Goal: Complete application form

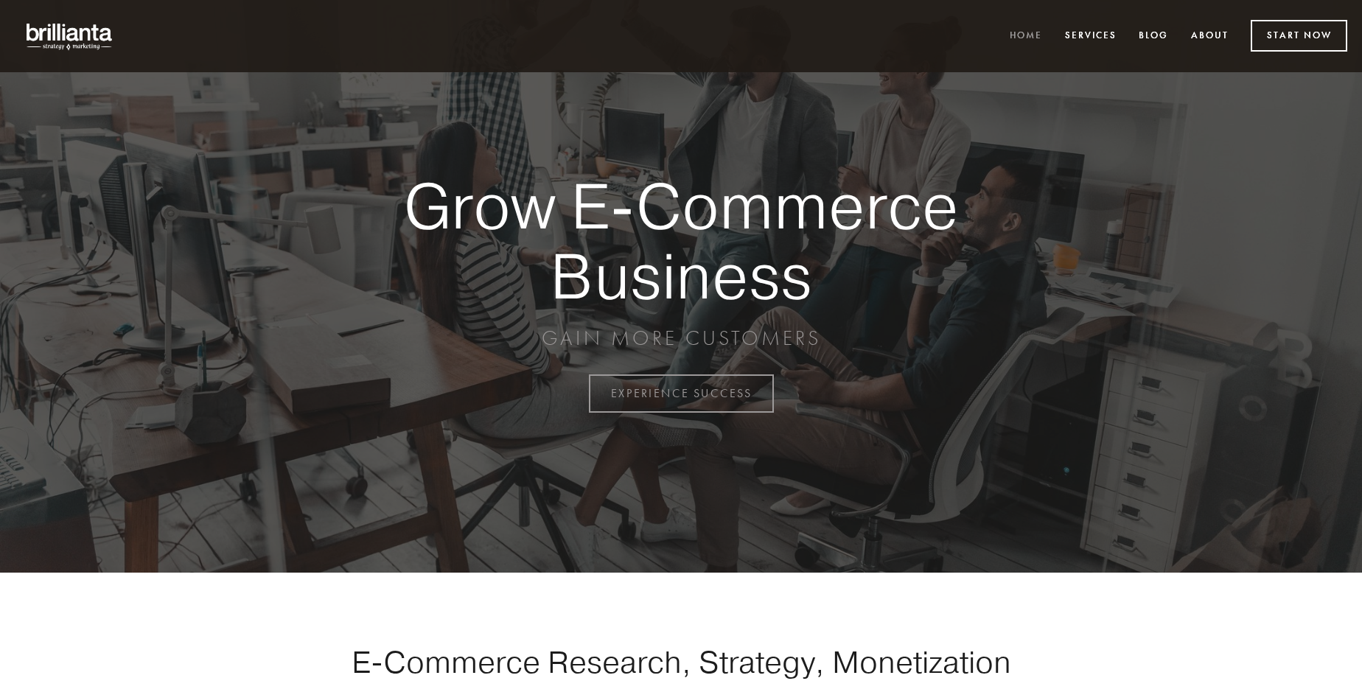
scroll to position [3864, 0]
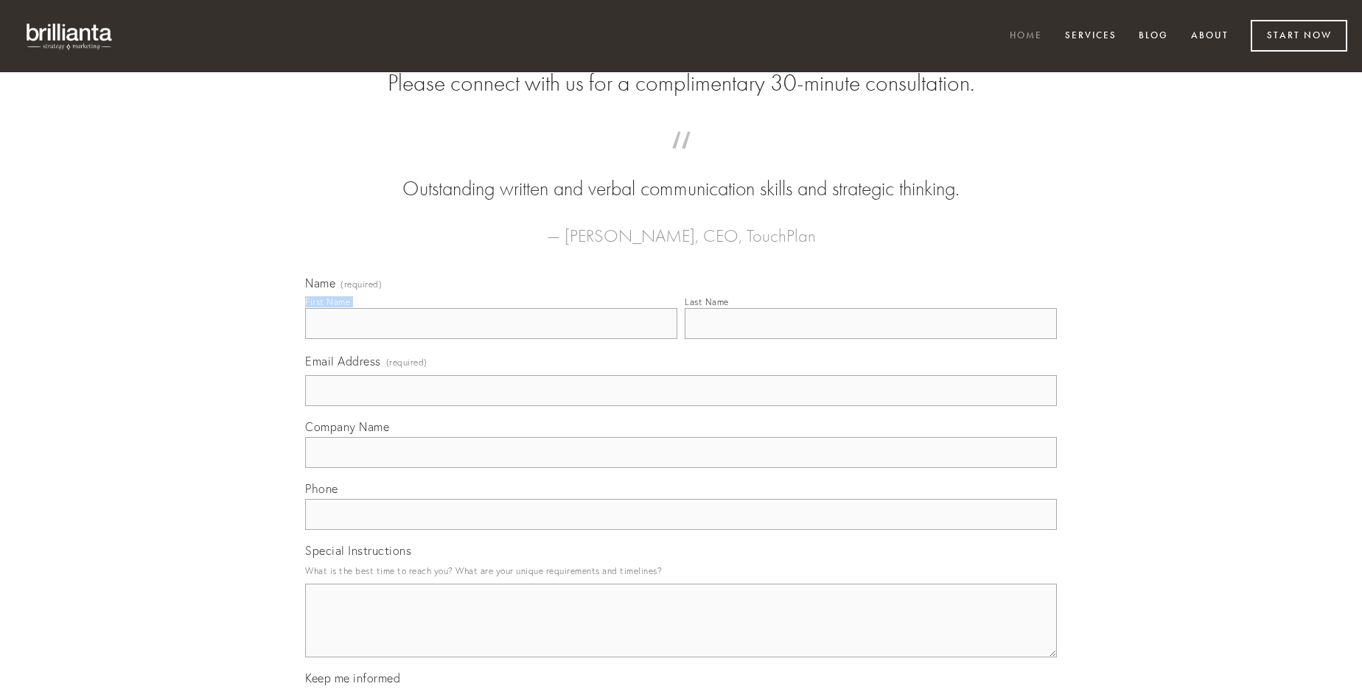
type input "[PERSON_NAME]"
click at [871, 339] on input "Last Name" at bounding box center [871, 323] width 372 height 31
type input "[PERSON_NAME]"
click at [681, 406] on input "Email Address (required)" at bounding box center [681, 390] width 752 height 31
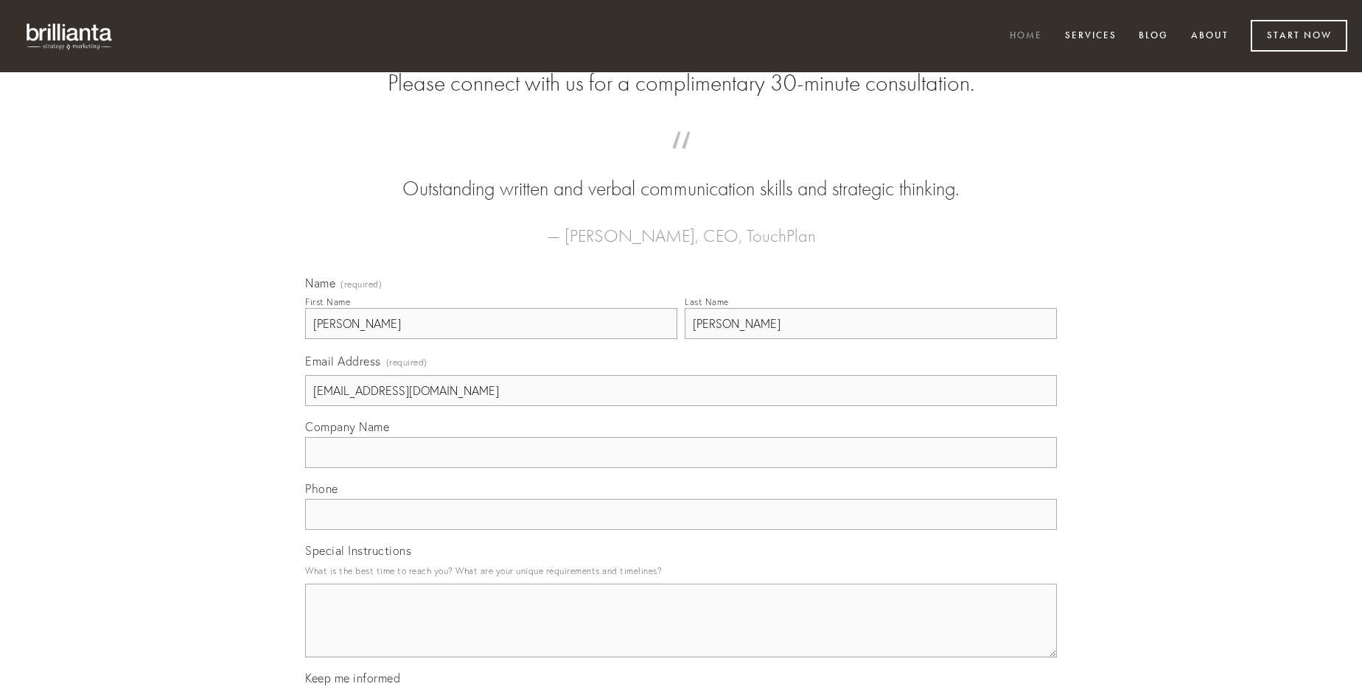
type input "[EMAIL_ADDRESS][DOMAIN_NAME]"
click at [681, 468] on input "Company Name" at bounding box center [681, 452] width 752 height 31
type input "trans"
click at [681, 530] on input "text" at bounding box center [681, 514] width 752 height 31
click at [681, 634] on textarea "Special Instructions" at bounding box center [681, 621] width 752 height 74
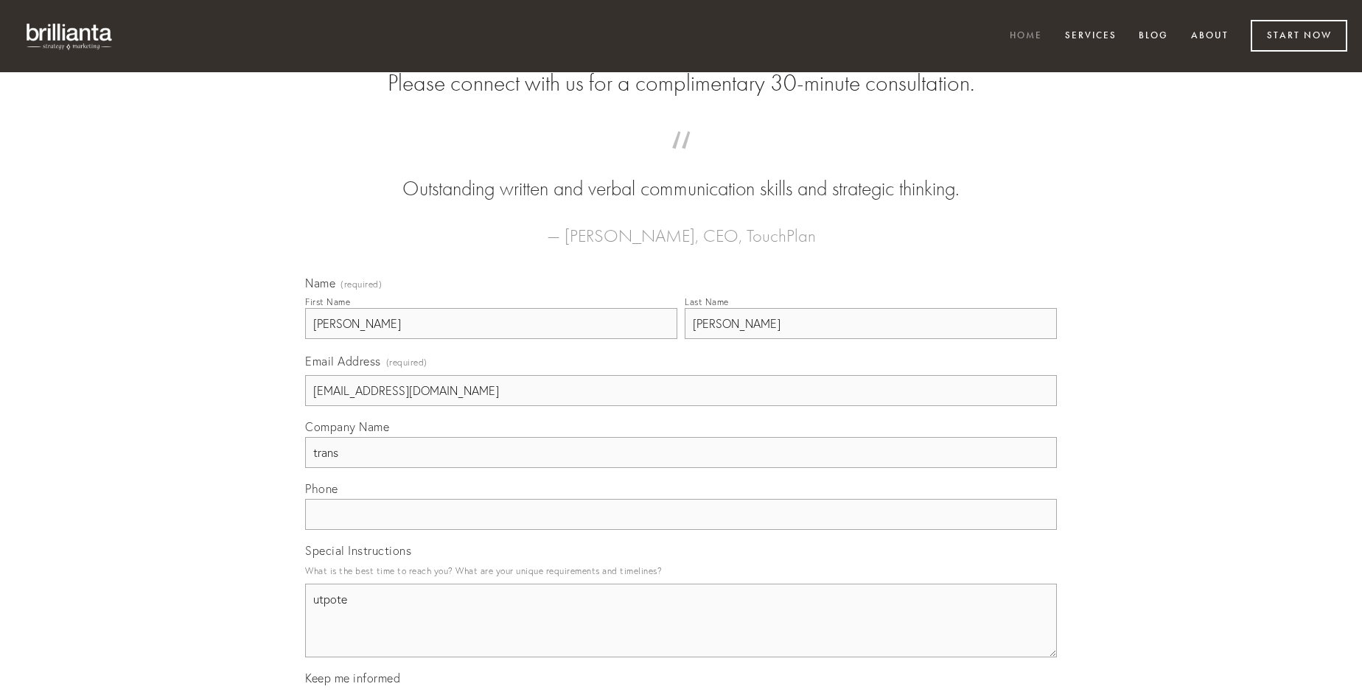
type textarea "utpote"
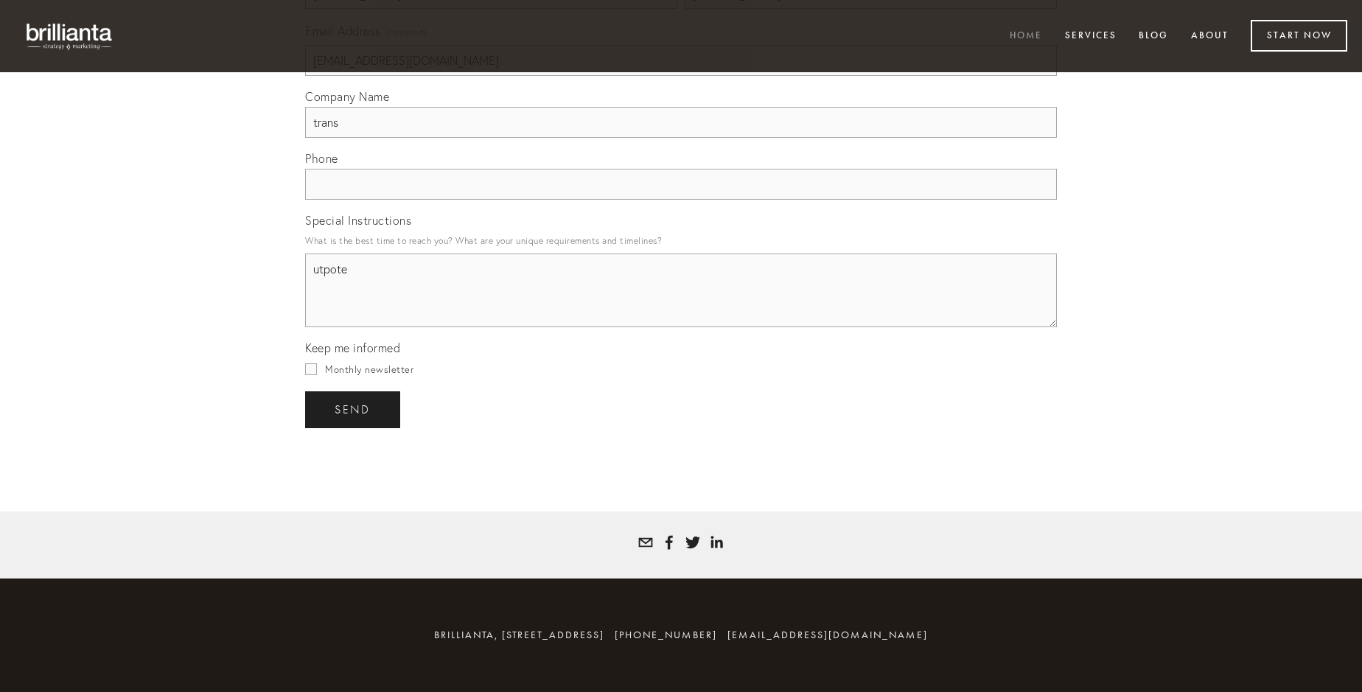
click at [354, 409] on span "send" at bounding box center [353, 409] width 36 height 13
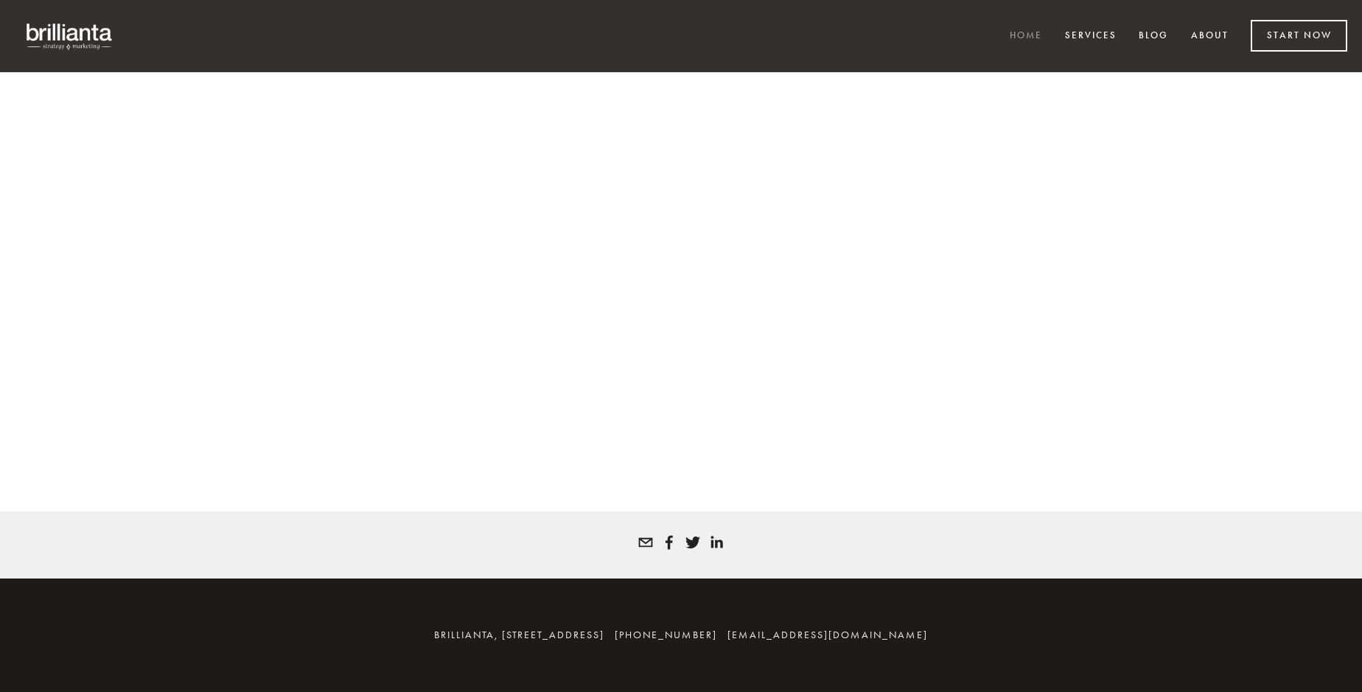
scroll to position [3845, 0]
